Goal: Information Seeking & Learning: Learn about a topic

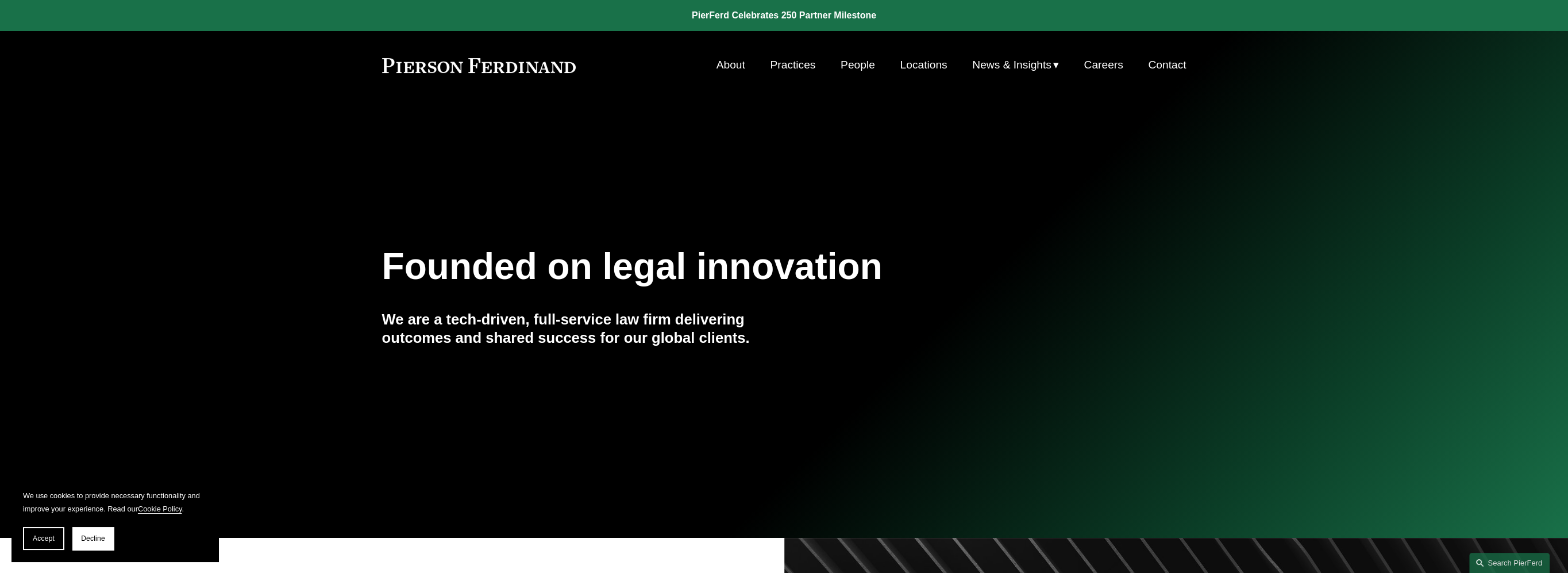
click at [233, 107] on div "Founded on legal innovation We are a tech-driven, full-service law firm deliver…" at bounding box center [784, 318] width 1568 height 438
click at [988, 63] on span "News & Insights" at bounding box center [1012, 65] width 79 height 20
click at [0, 0] on span "News" at bounding box center [0, 0] width 0 height 0
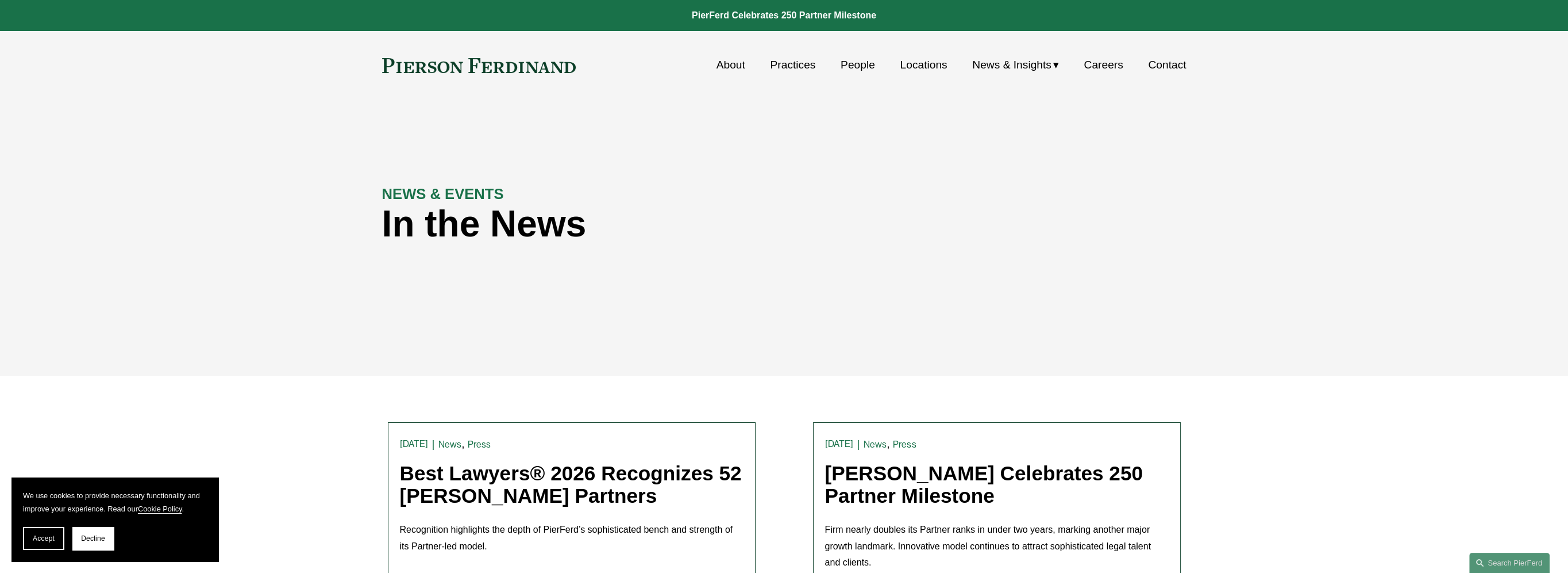
click at [0, 0] on span "Blogs" at bounding box center [0, 0] width 0 height 0
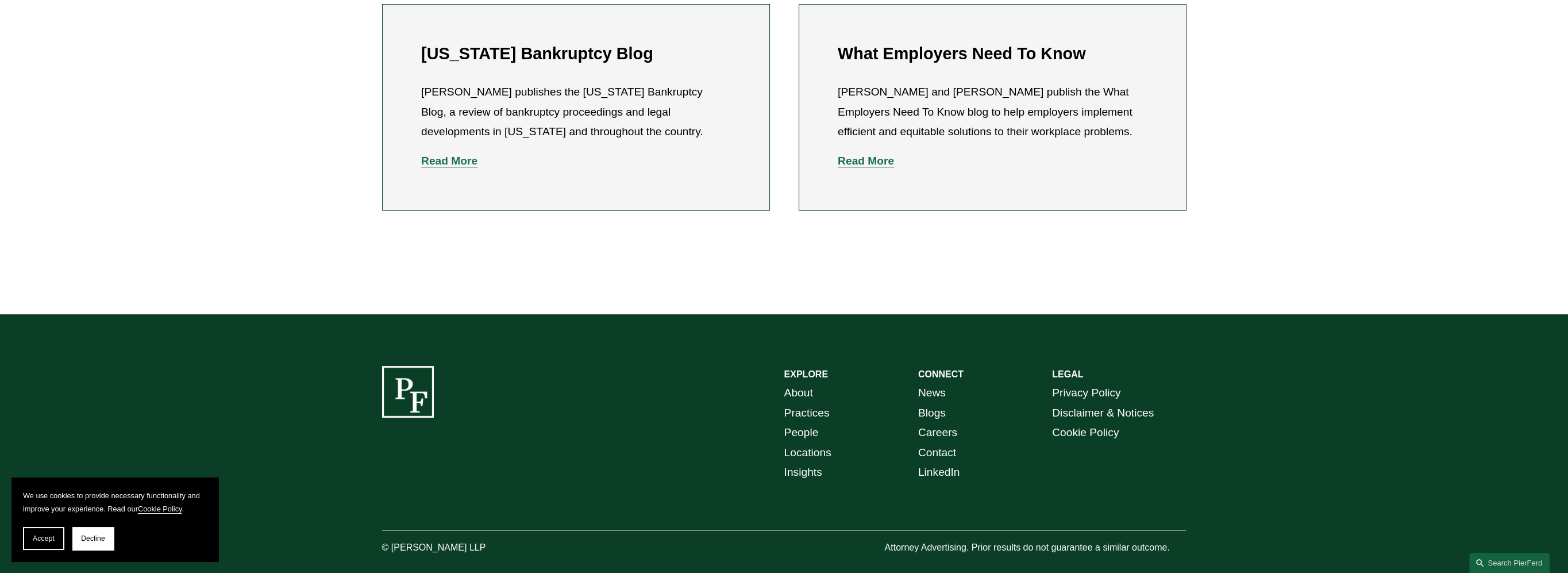
scroll to position [747, 0]
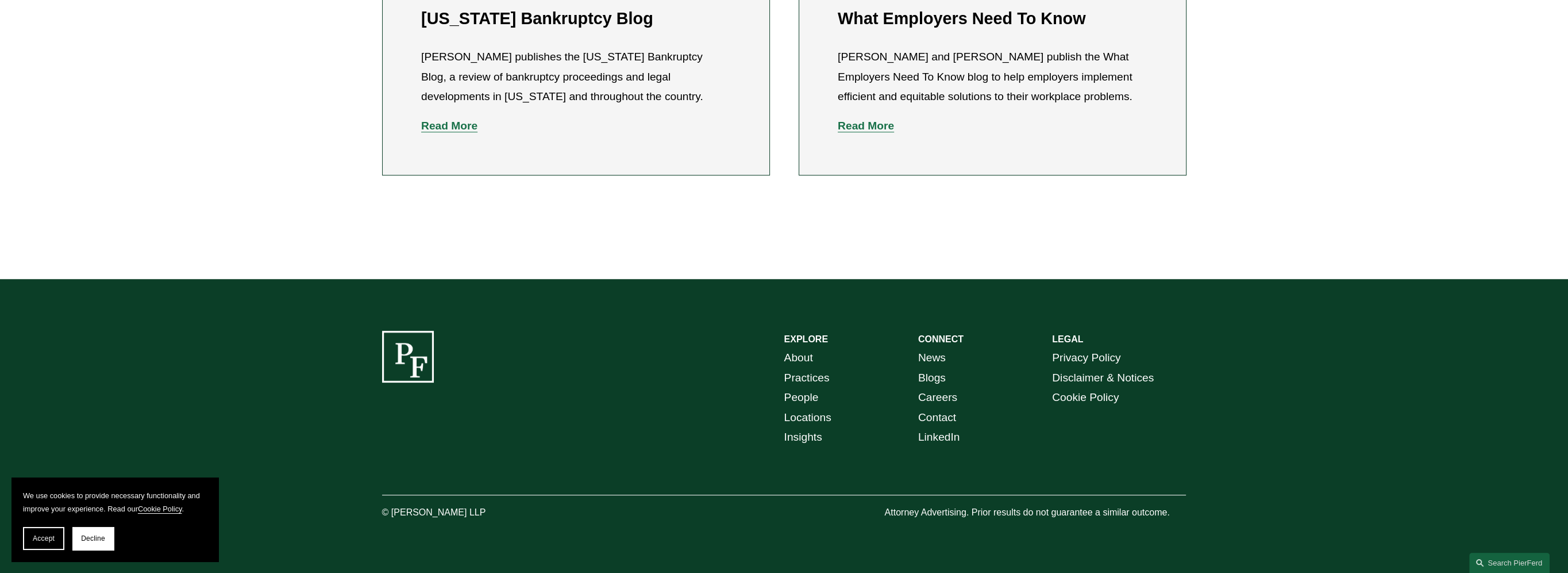
click at [946, 441] on link "LinkedIn" at bounding box center [940, 437] width 42 height 20
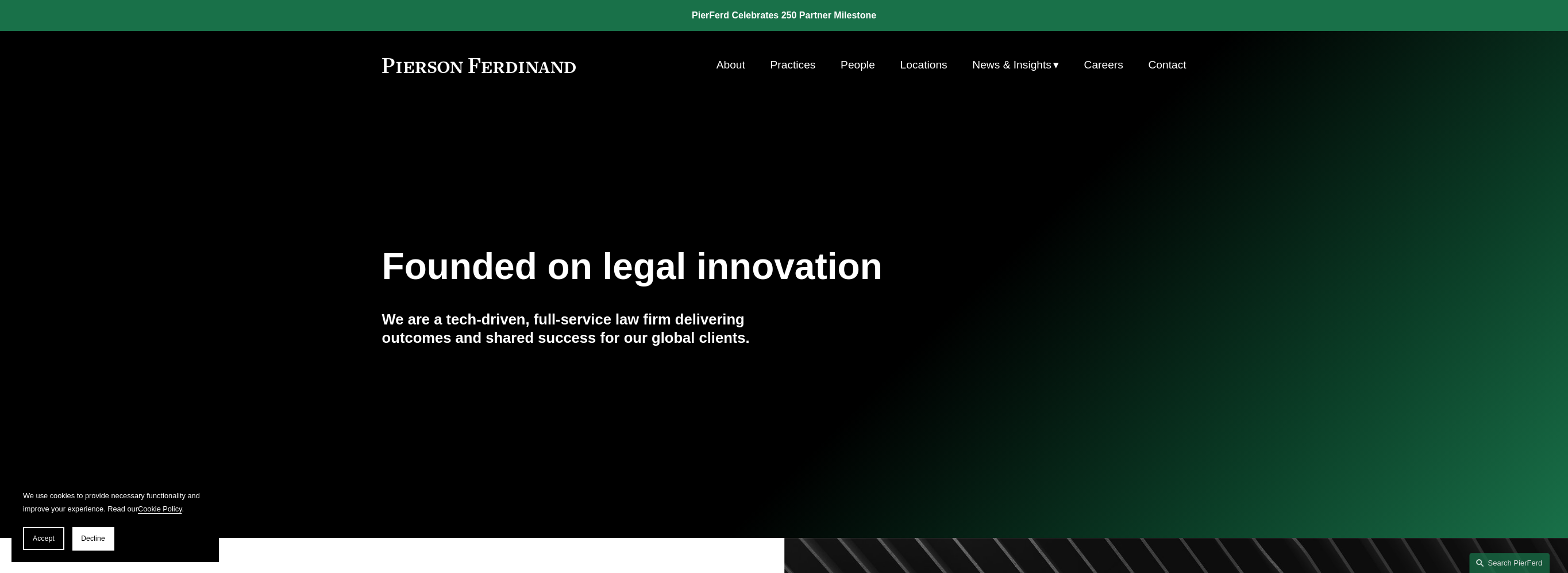
click at [854, 64] on link "People" at bounding box center [858, 65] width 35 height 22
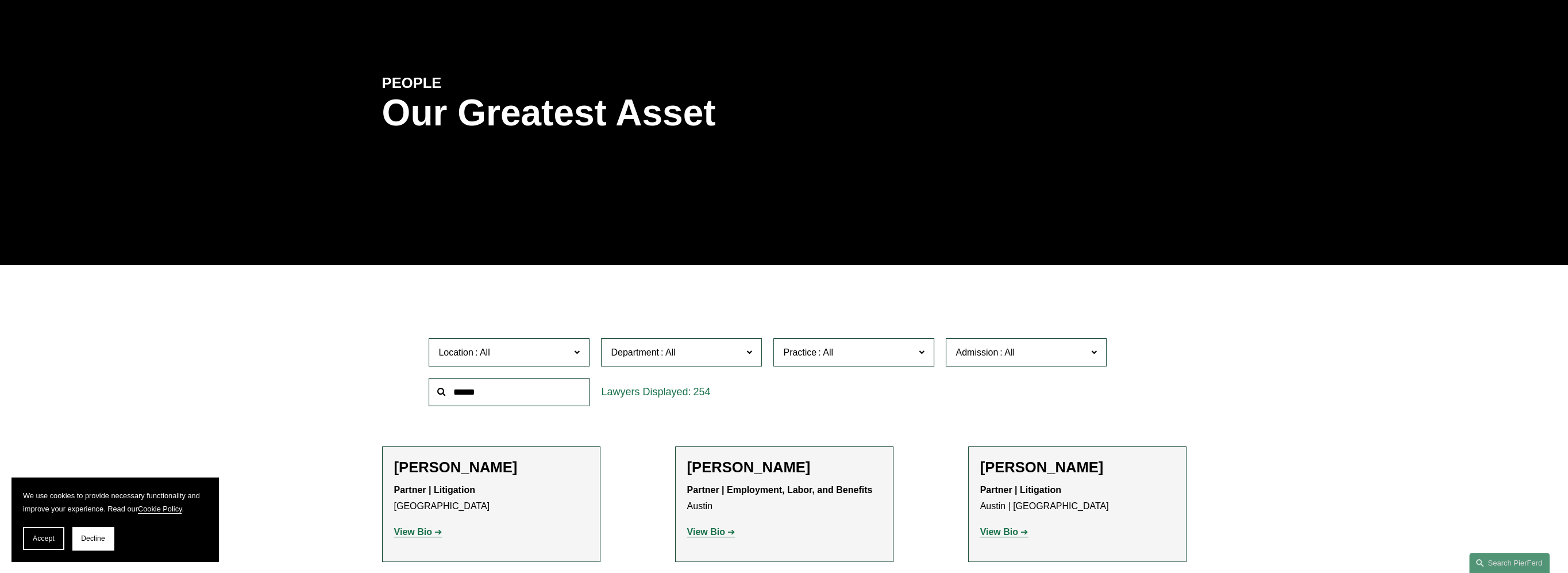
scroll to position [111, 0]
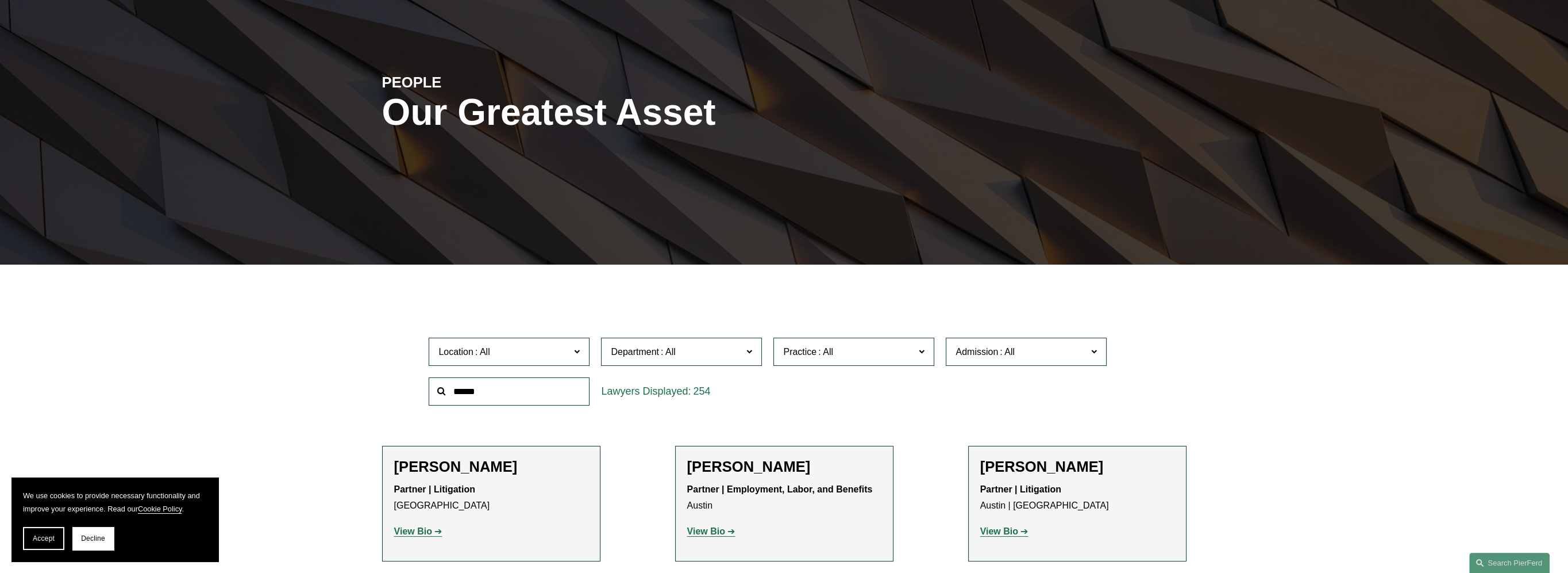
click at [495, 396] on input "text" at bounding box center [508, 391] width 161 height 28
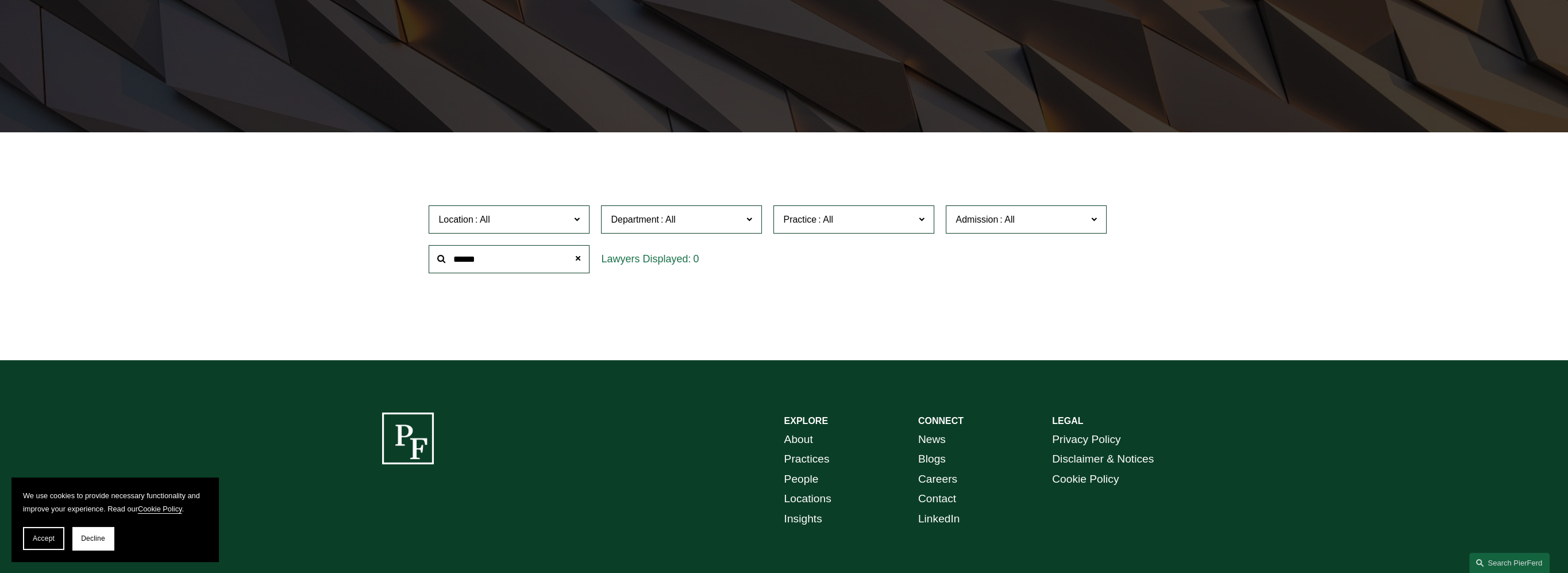
scroll to position [327, 0]
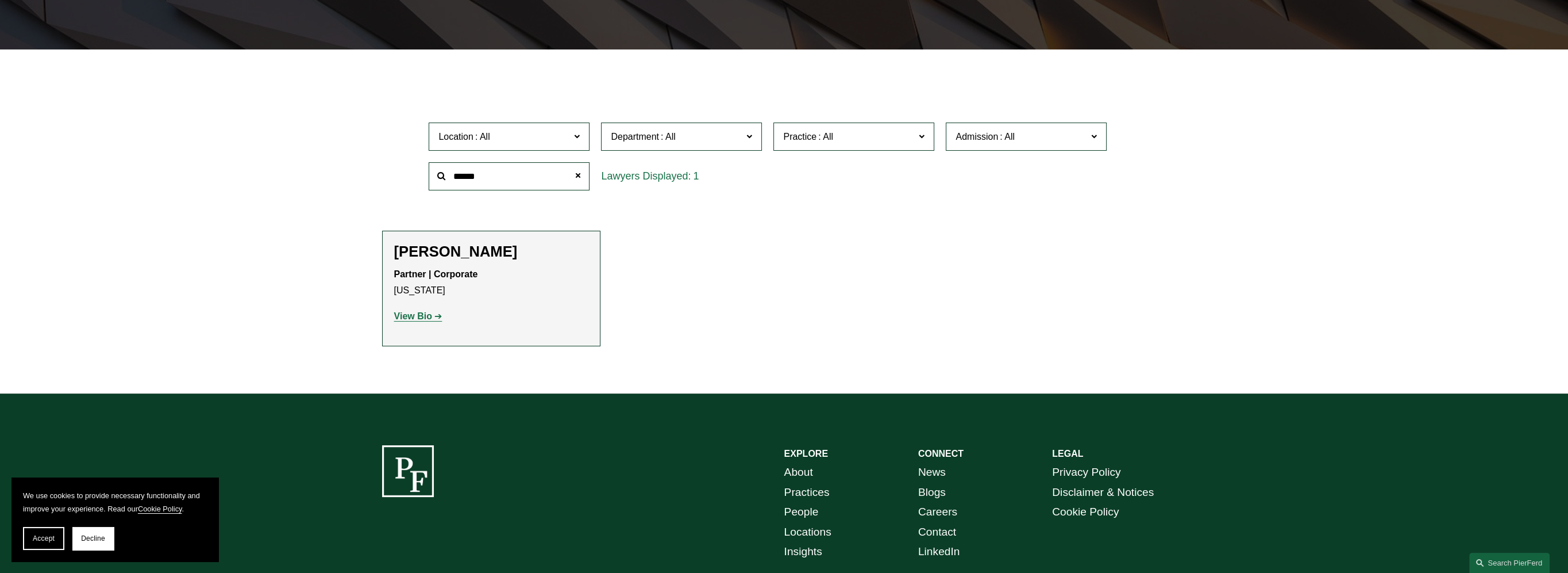
click at [434, 251] on h2 "Jeff Symons" at bounding box center [492, 251] width 195 height 17
click at [416, 320] on strong "View Bio" at bounding box center [413, 316] width 38 height 10
drag, startPoint x: 515, startPoint y: 183, endPoint x: 286, endPoint y: 183, distance: 229.0
click at [294, 183] on div "Filter Location All Atlanta Austin Boston Charlotte Chicago Cincinnati Clevelan…" at bounding box center [784, 230] width 1568 height 327
type input "****"
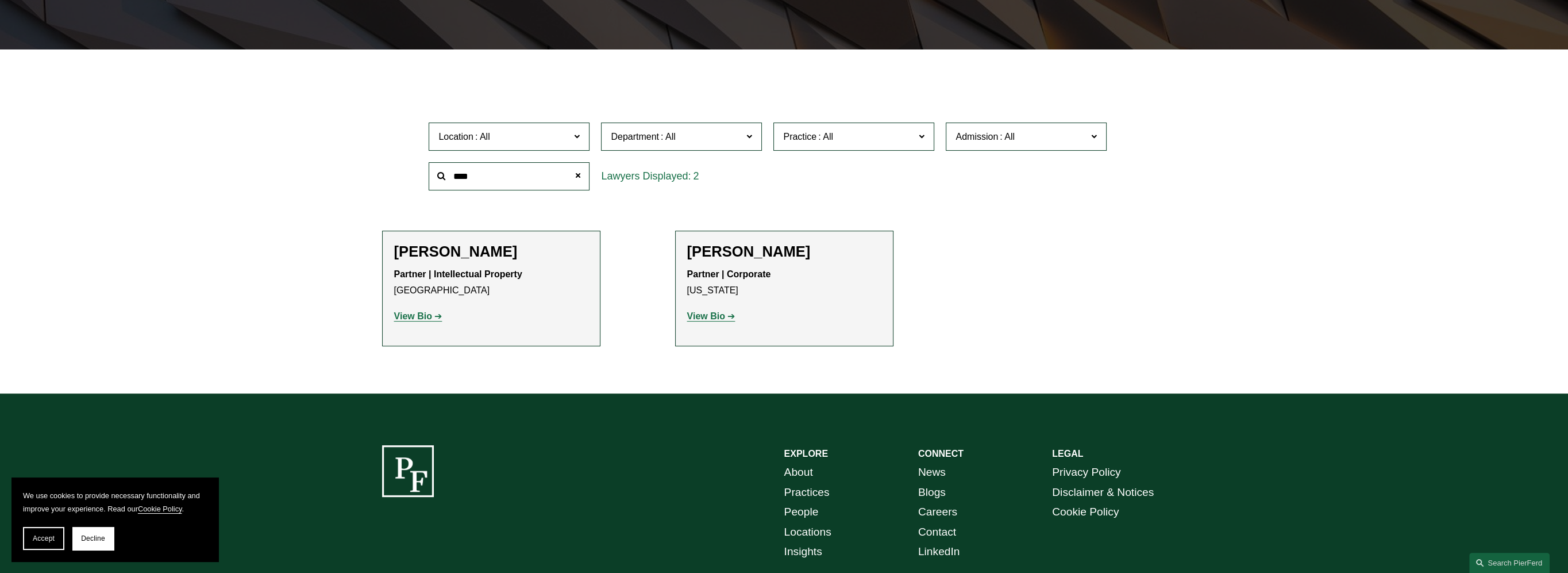
click at [427, 320] on strong "View Bio" at bounding box center [413, 316] width 38 height 10
